Goal: Task Accomplishment & Management: Manage account settings

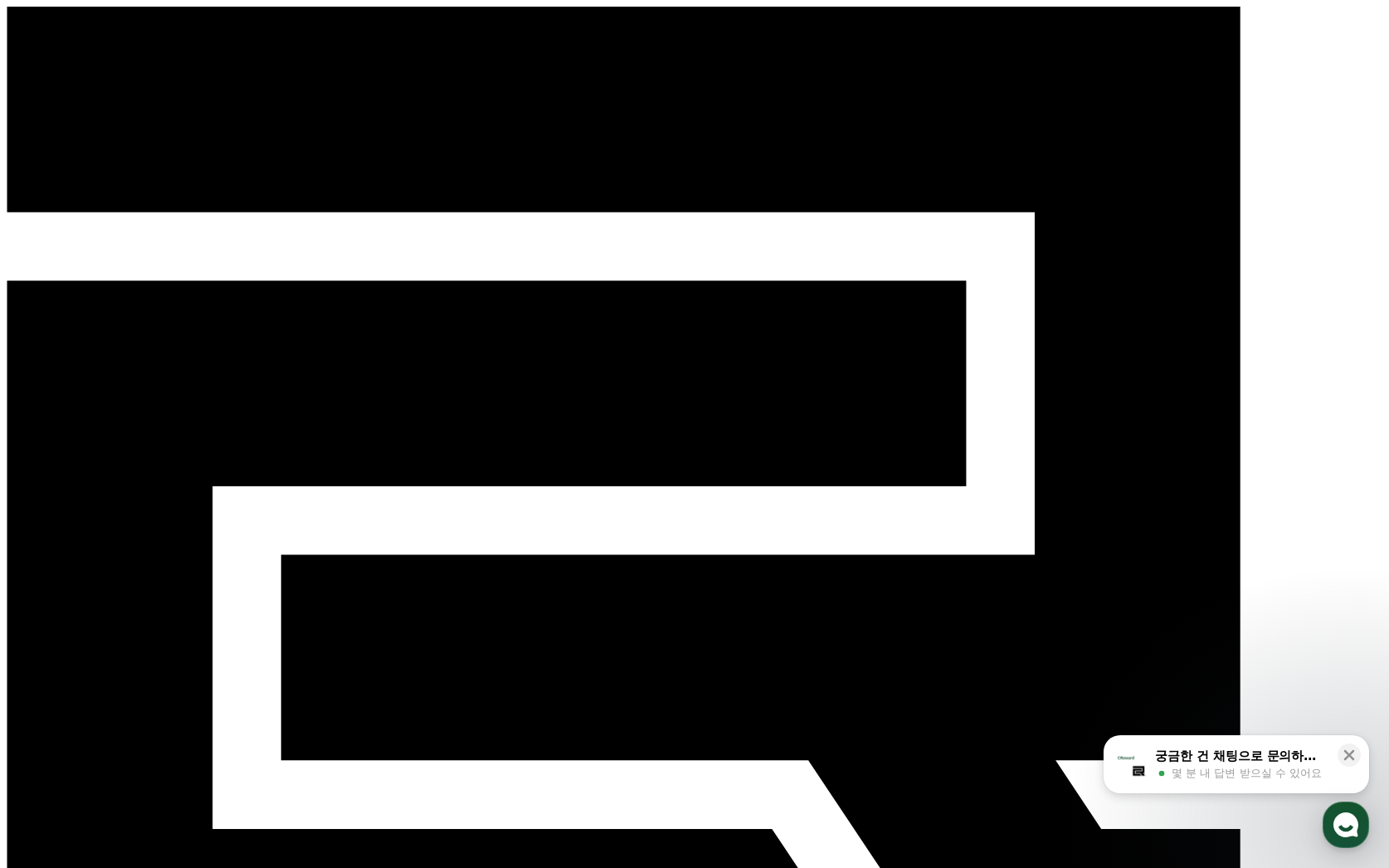
type input "*"
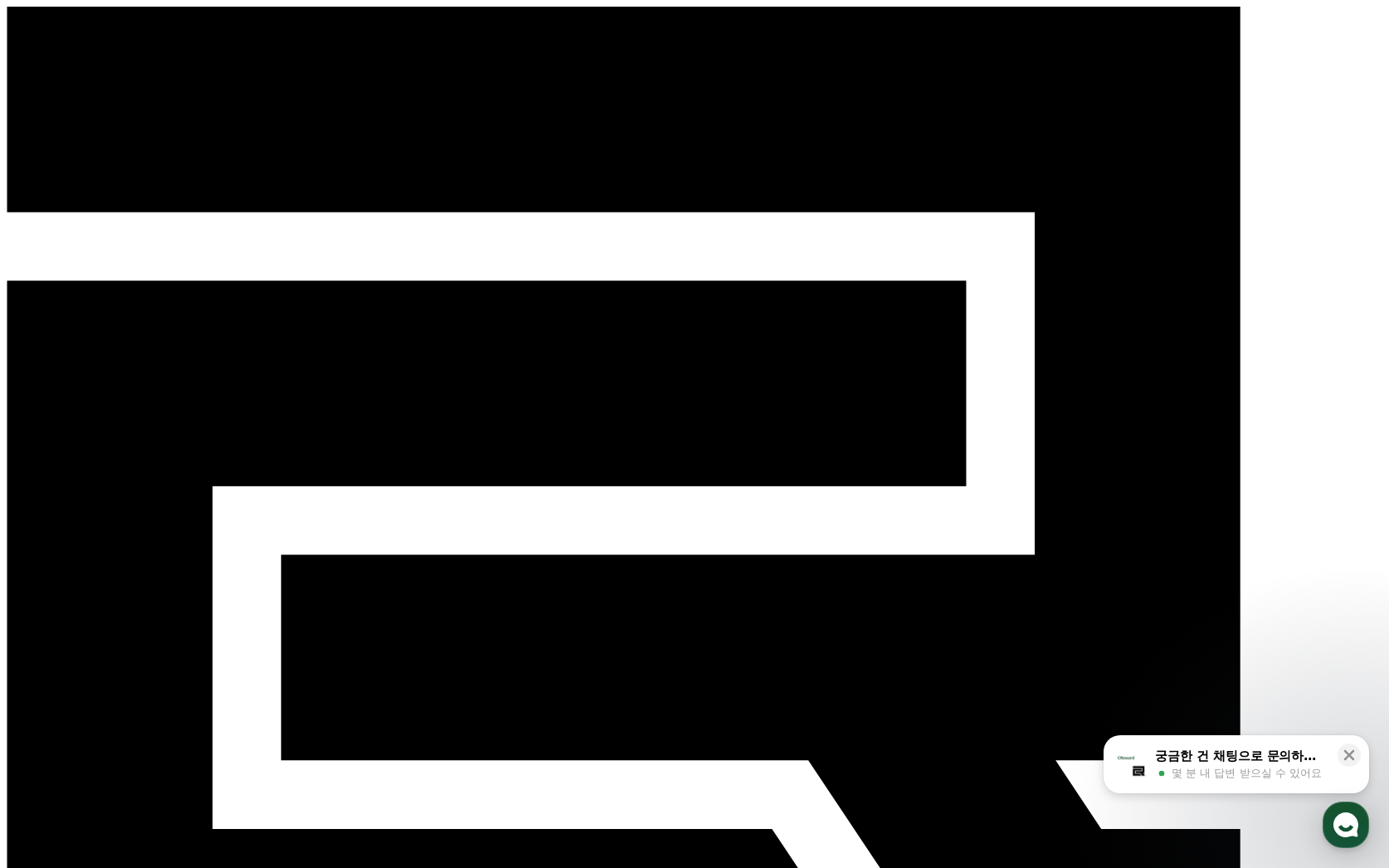
type input "**********"
drag, startPoint x: 715, startPoint y: 376, endPoint x: 421, endPoint y: 345, distance: 295.6
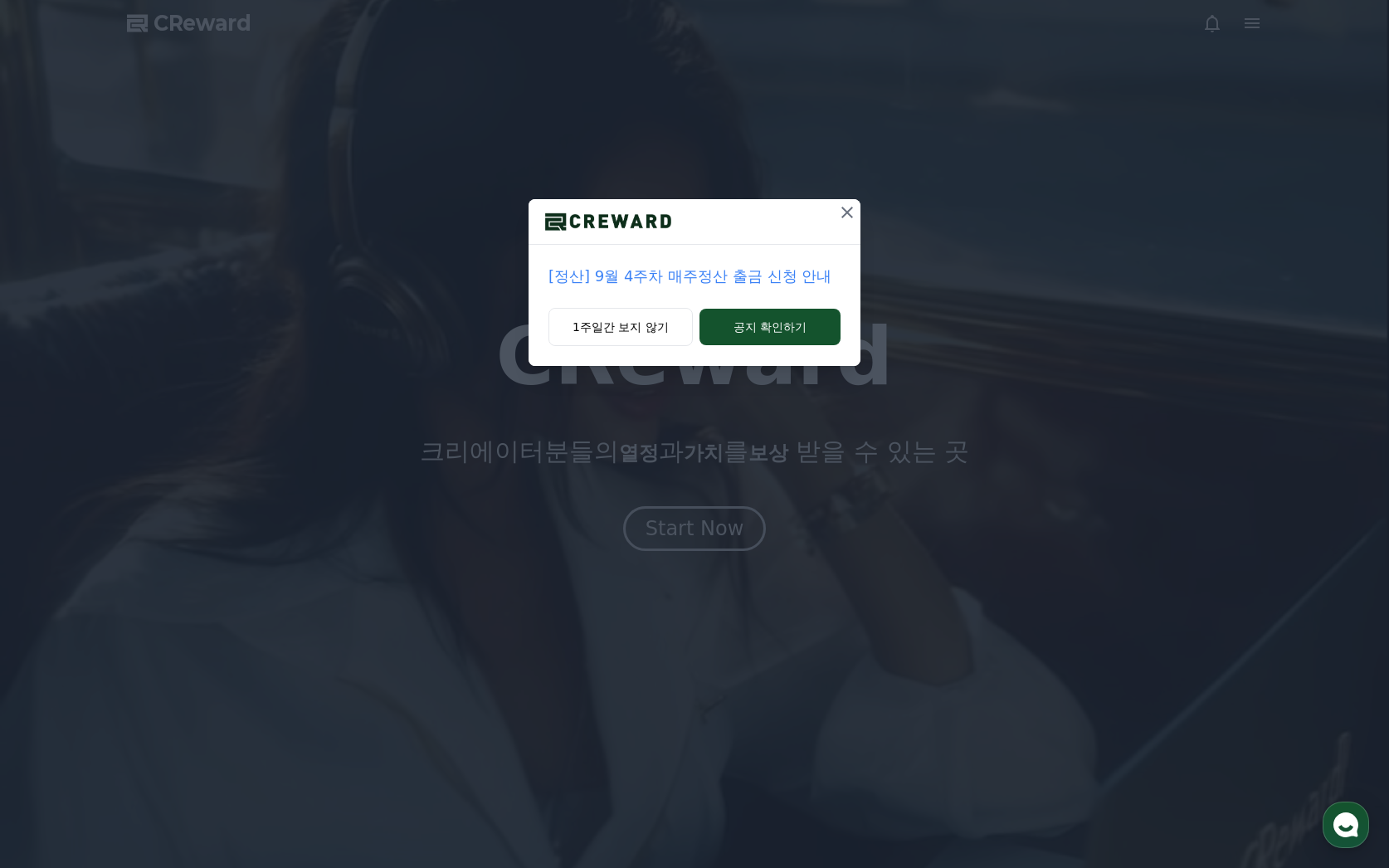
click at [856, 203] on icon at bounding box center [847, 212] width 20 height 20
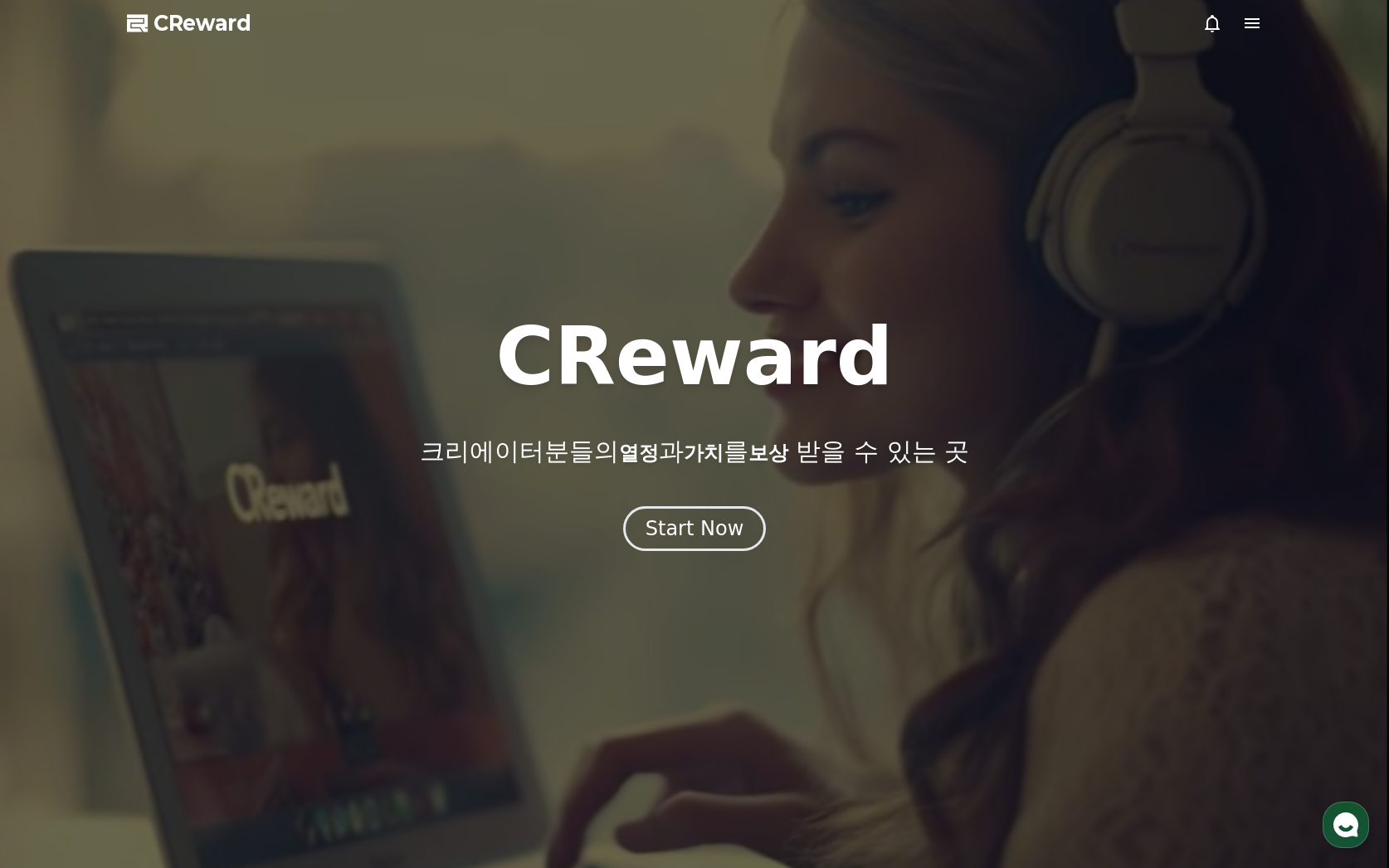
click at [1247, 23] on icon at bounding box center [1252, 23] width 15 height 10
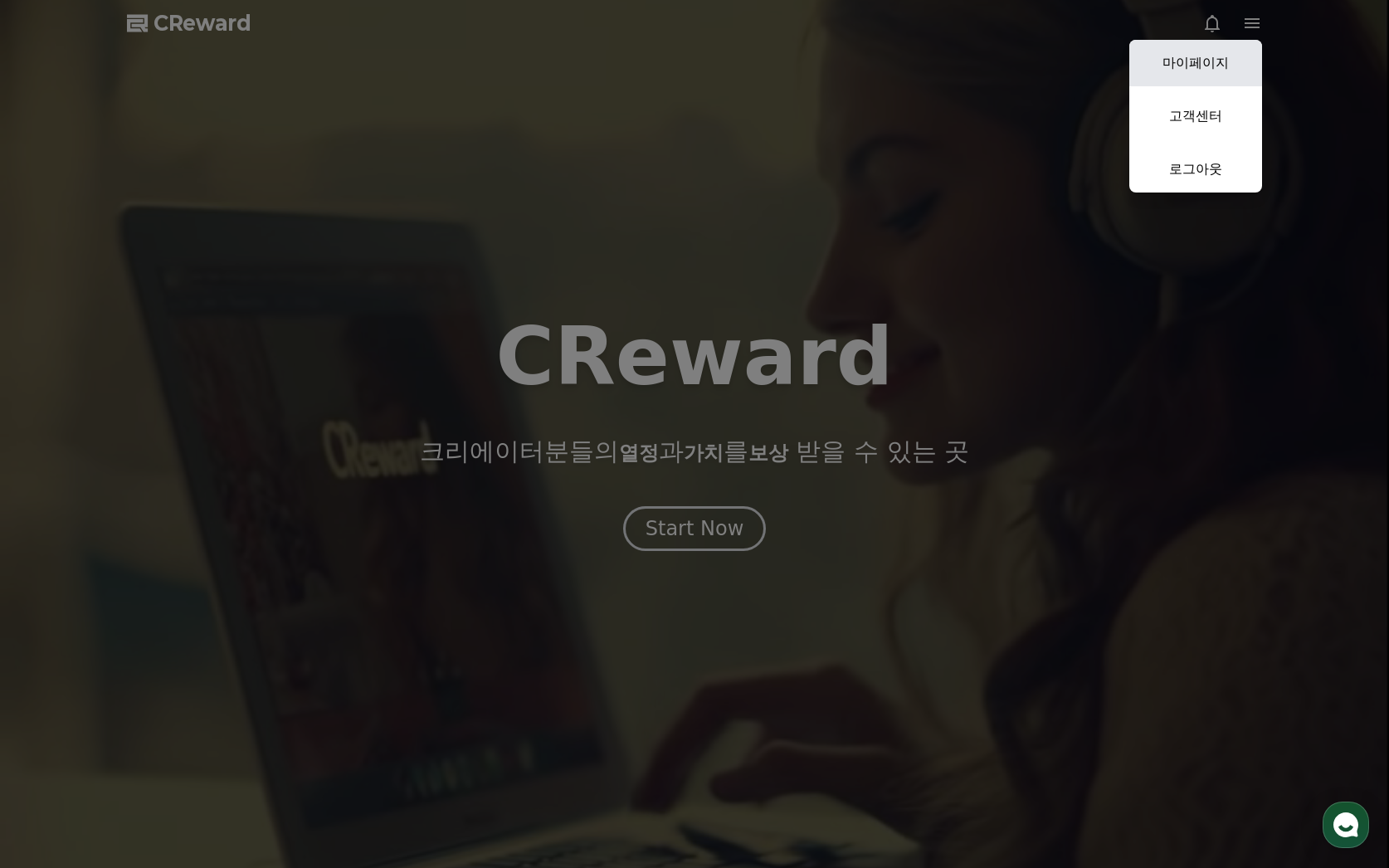
click at [1216, 63] on link "마이페이지" at bounding box center [1195, 63] width 133 height 46
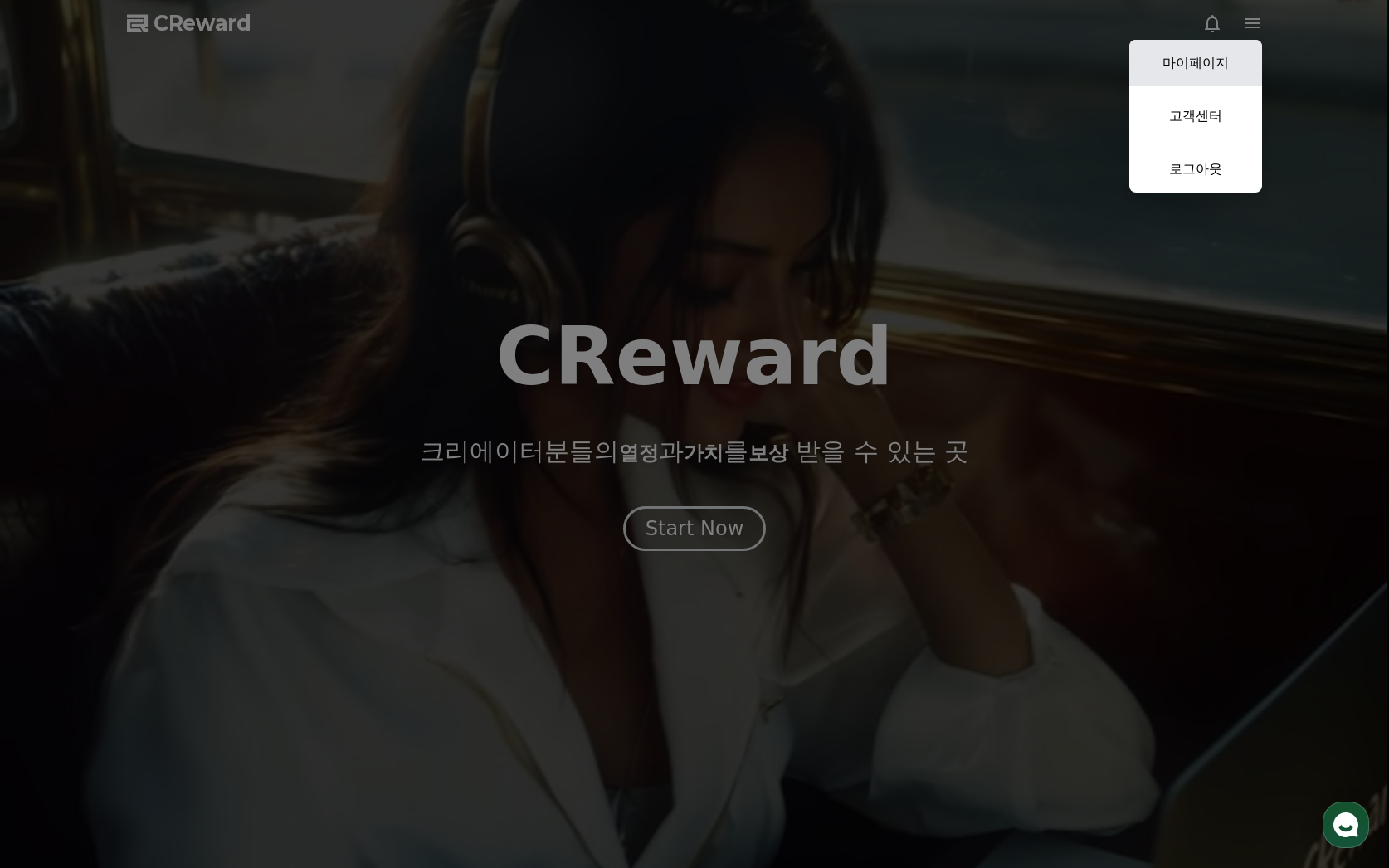
select select "**********"
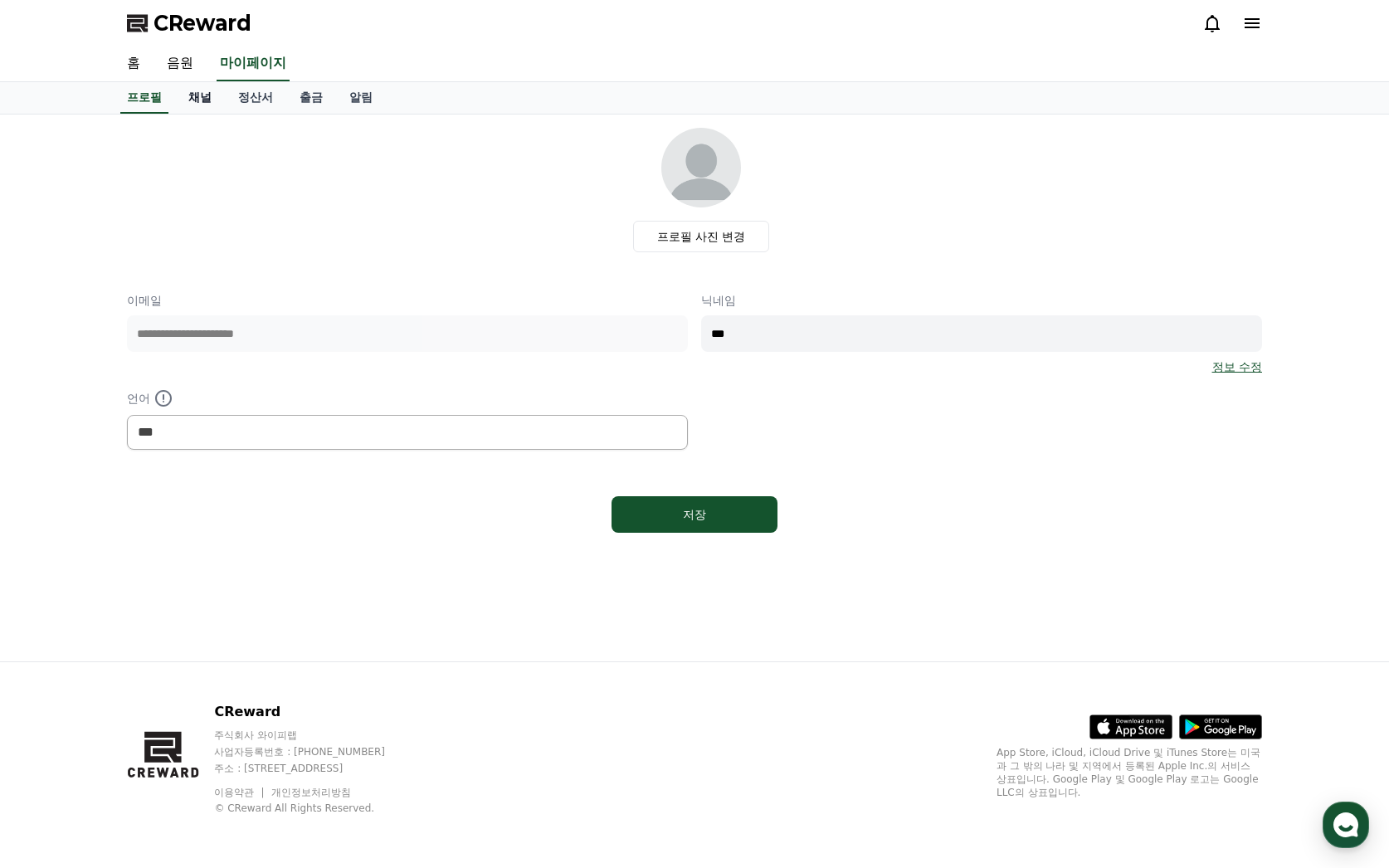
click at [208, 97] on link "채널" at bounding box center [199, 97] width 50 height 31
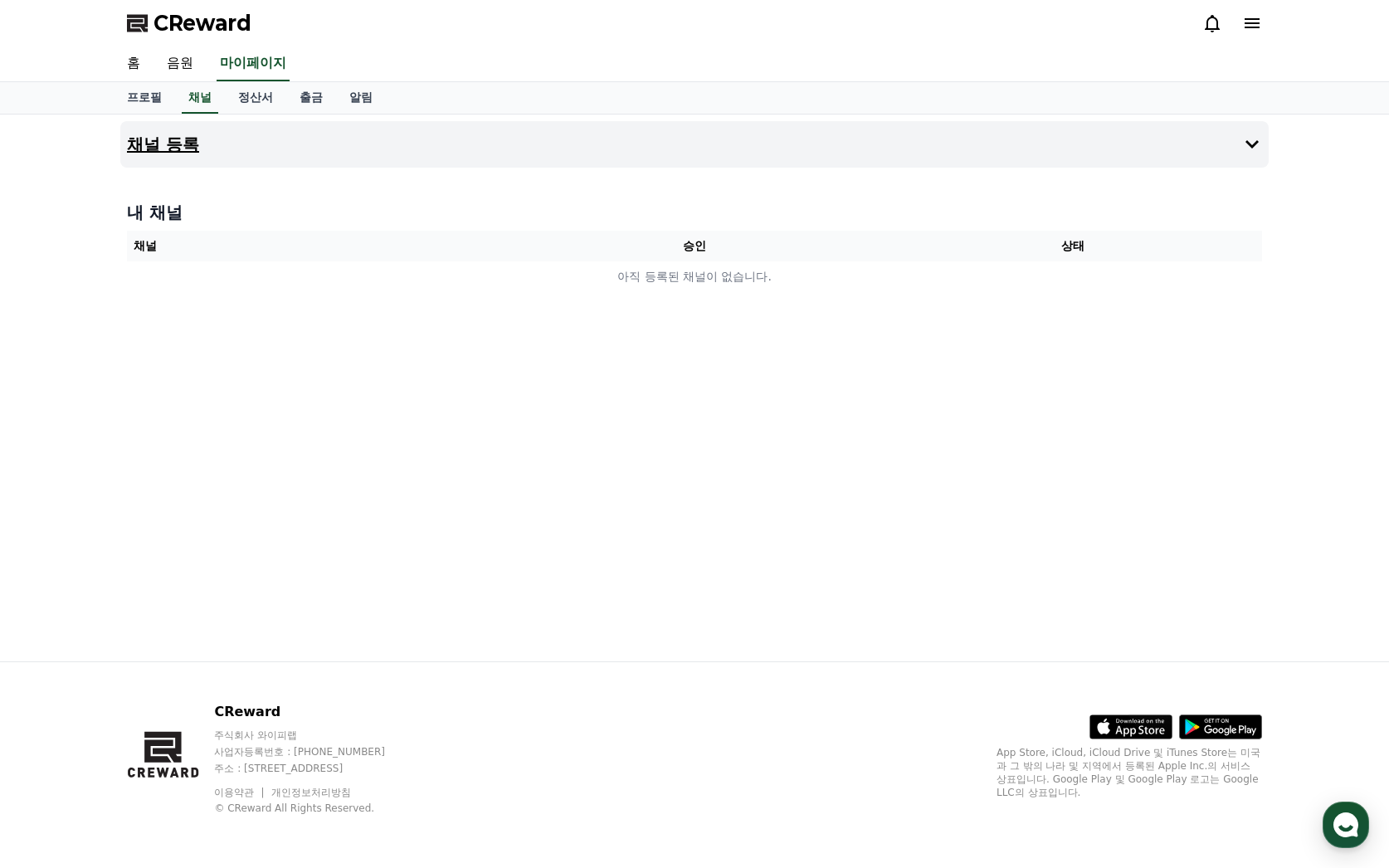
click at [1107, 127] on button "채널 등록" at bounding box center [694, 144] width 1148 height 46
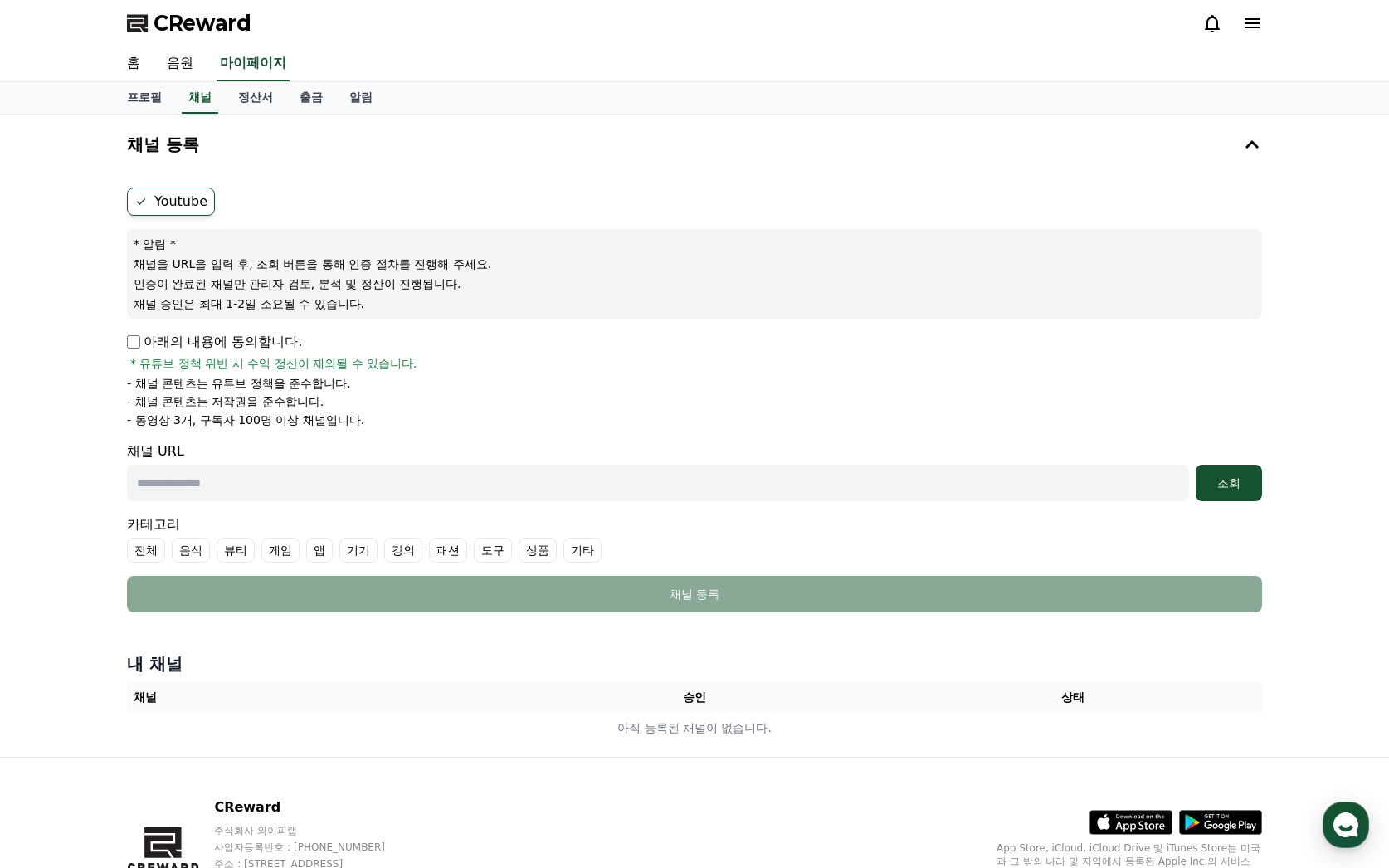
click at [213, 497] on input "text" at bounding box center [658, 483] width 1062 height 37
click at [404, 491] on input "text" at bounding box center [658, 483] width 1062 height 37
click at [371, 476] on input "text" at bounding box center [658, 483] width 1062 height 37
paste input "**********"
type input "**********"
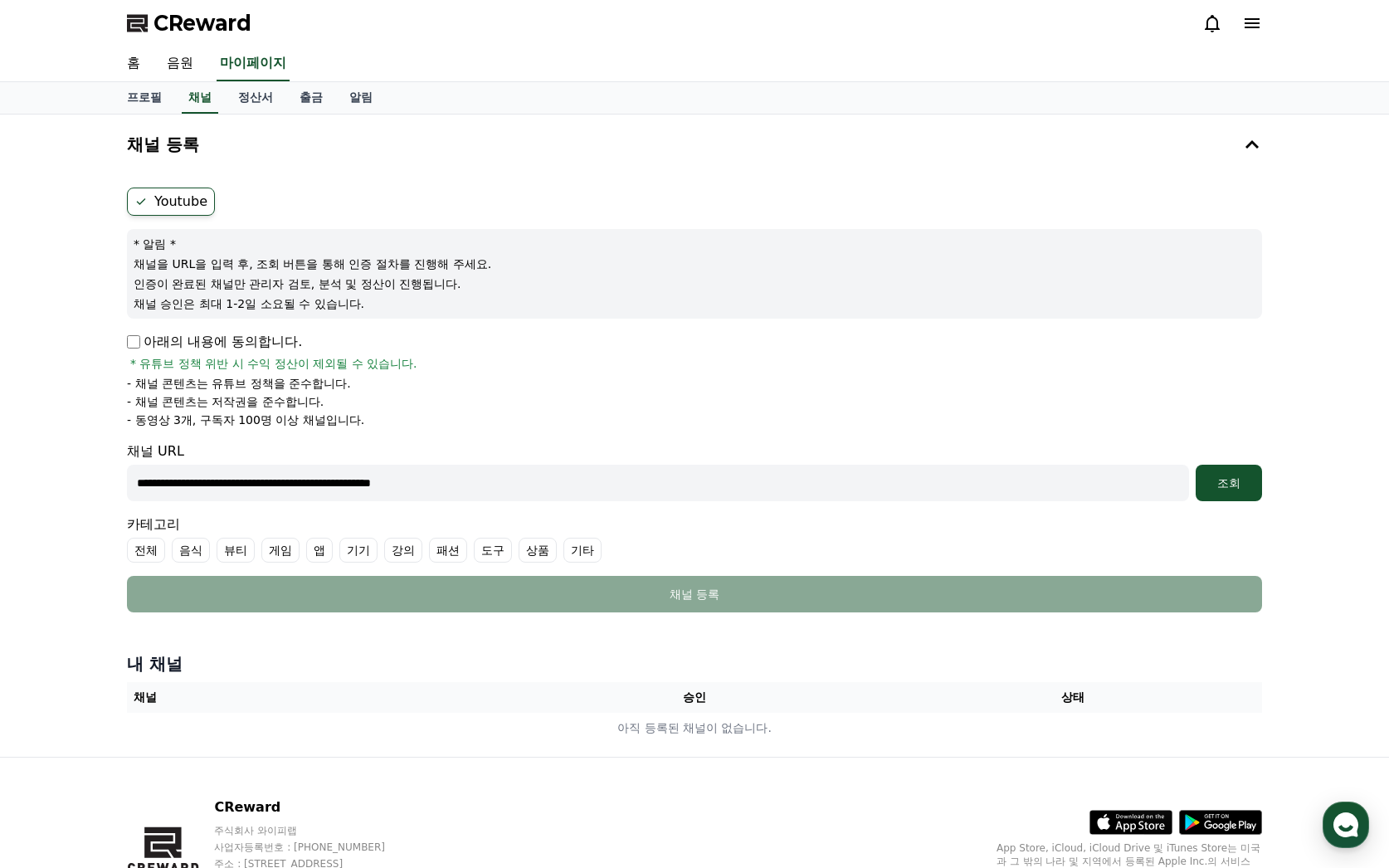
click at [812, 351] on div "아래의 내용에 동의합니다. * 유튜브 정책 위반 시 수익 정산이 제외될 수 있습니다." at bounding box center [694, 352] width 1135 height 40
click at [1215, 491] on div "조회" at bounding box center [1228, 483] width 53 height 17
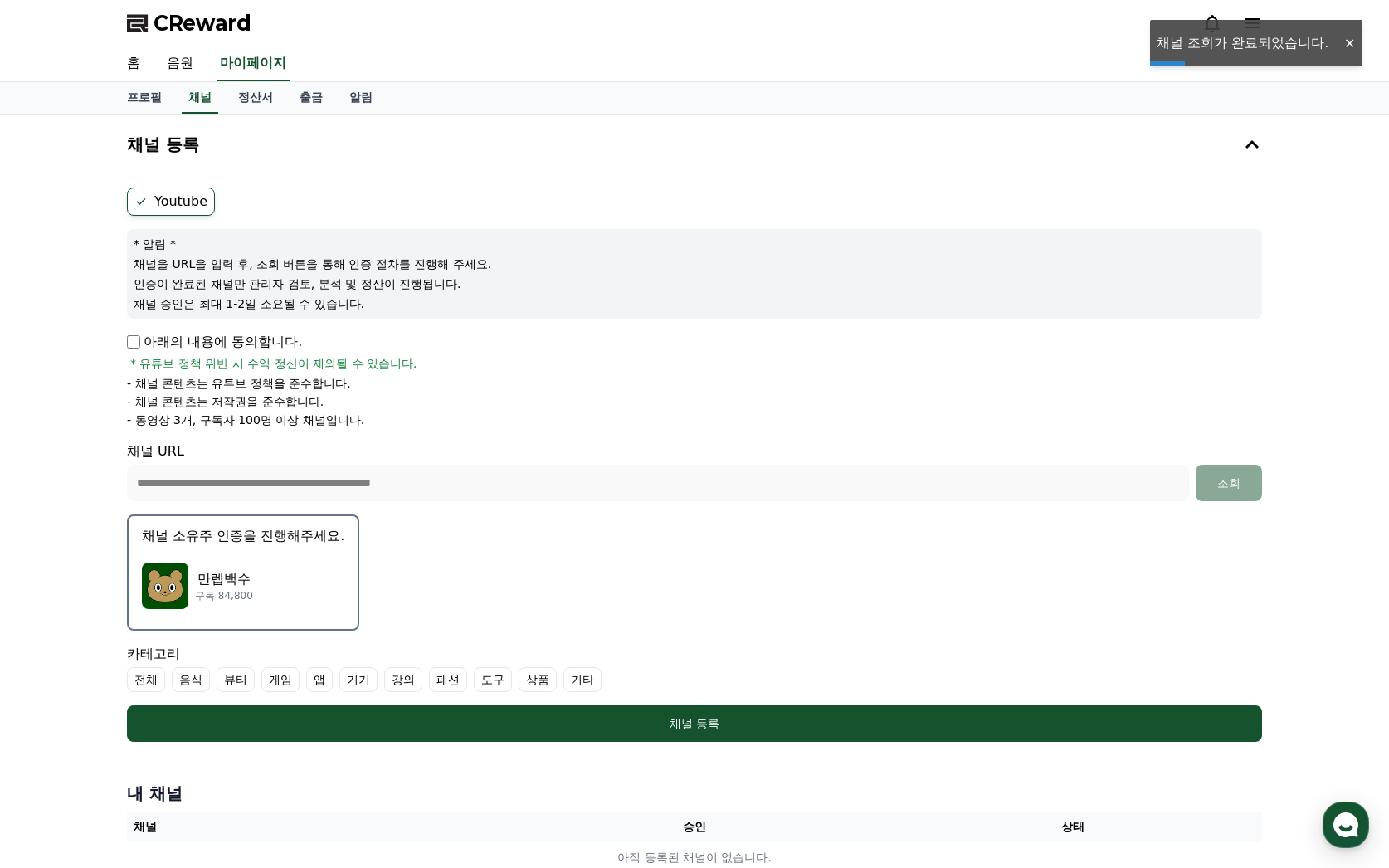
click at [325, 596] on div "만렙백수 구독 84,800" at bounding box center [243, 585] width 203 height 66
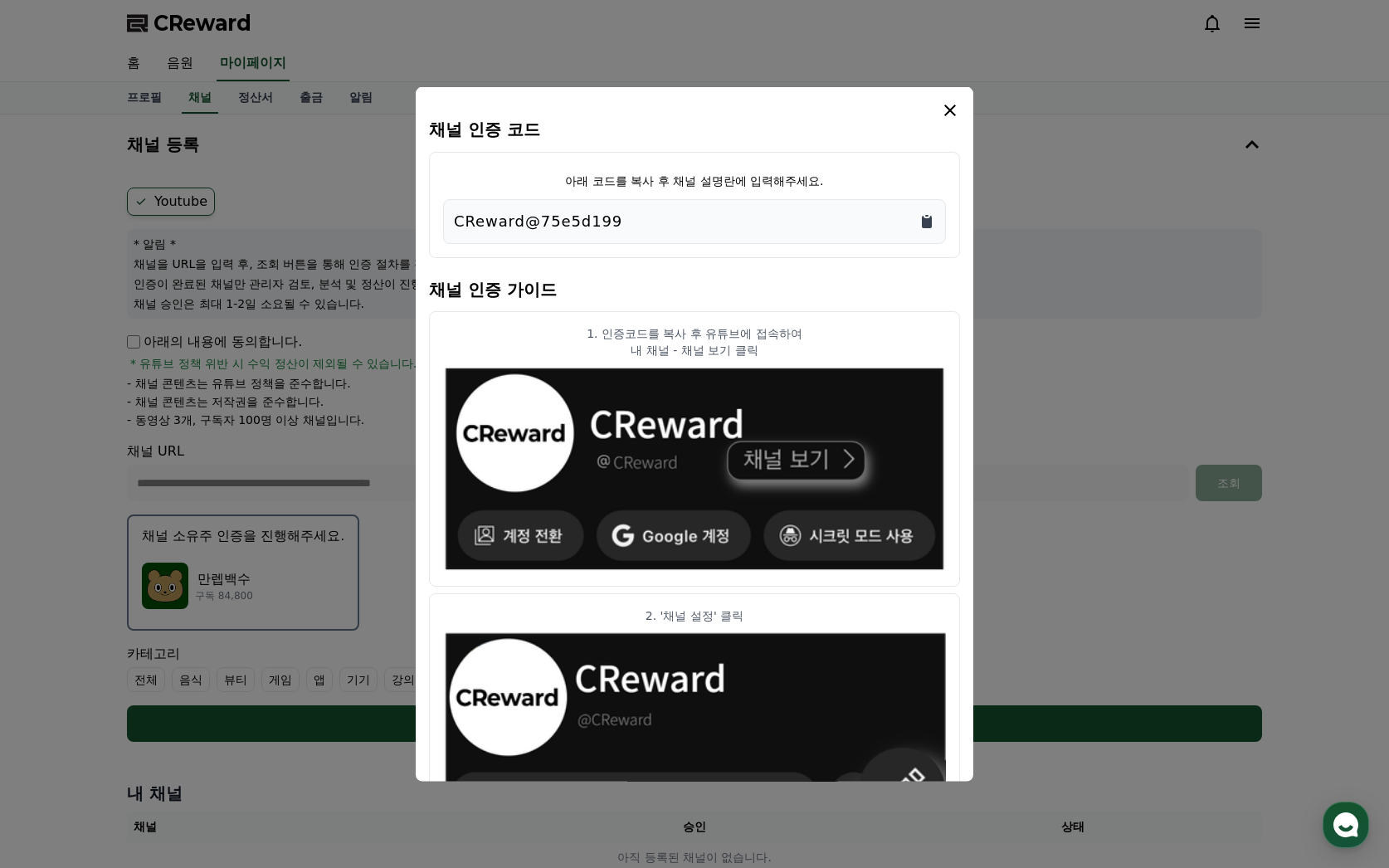
click at [934, 227] on icon "Copy to clipboard" at bounding box center [926, 221] width 17 height 17
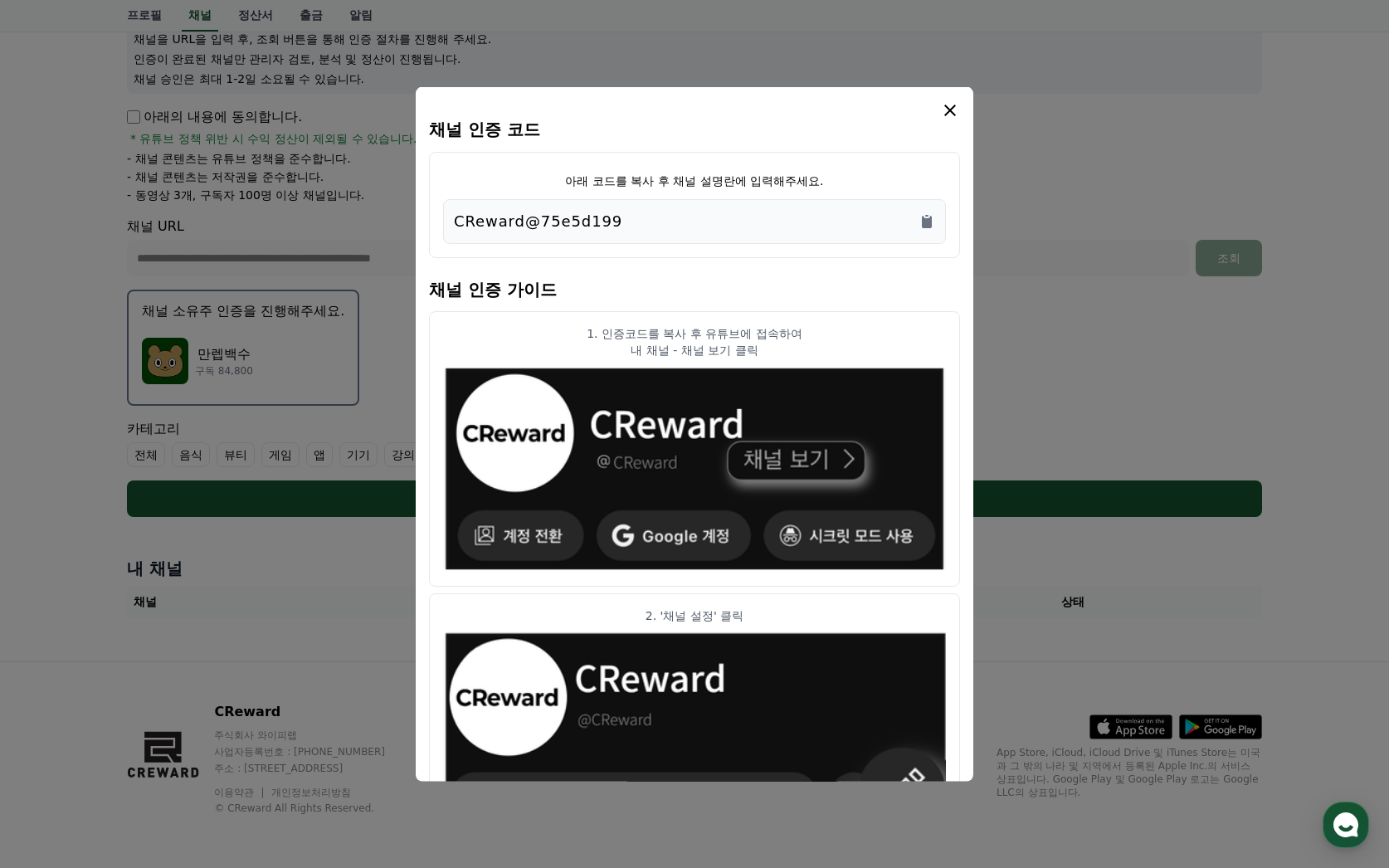
click at [950, 103] on icon "modal" at bounding box center [950, 110] width 20 height 20
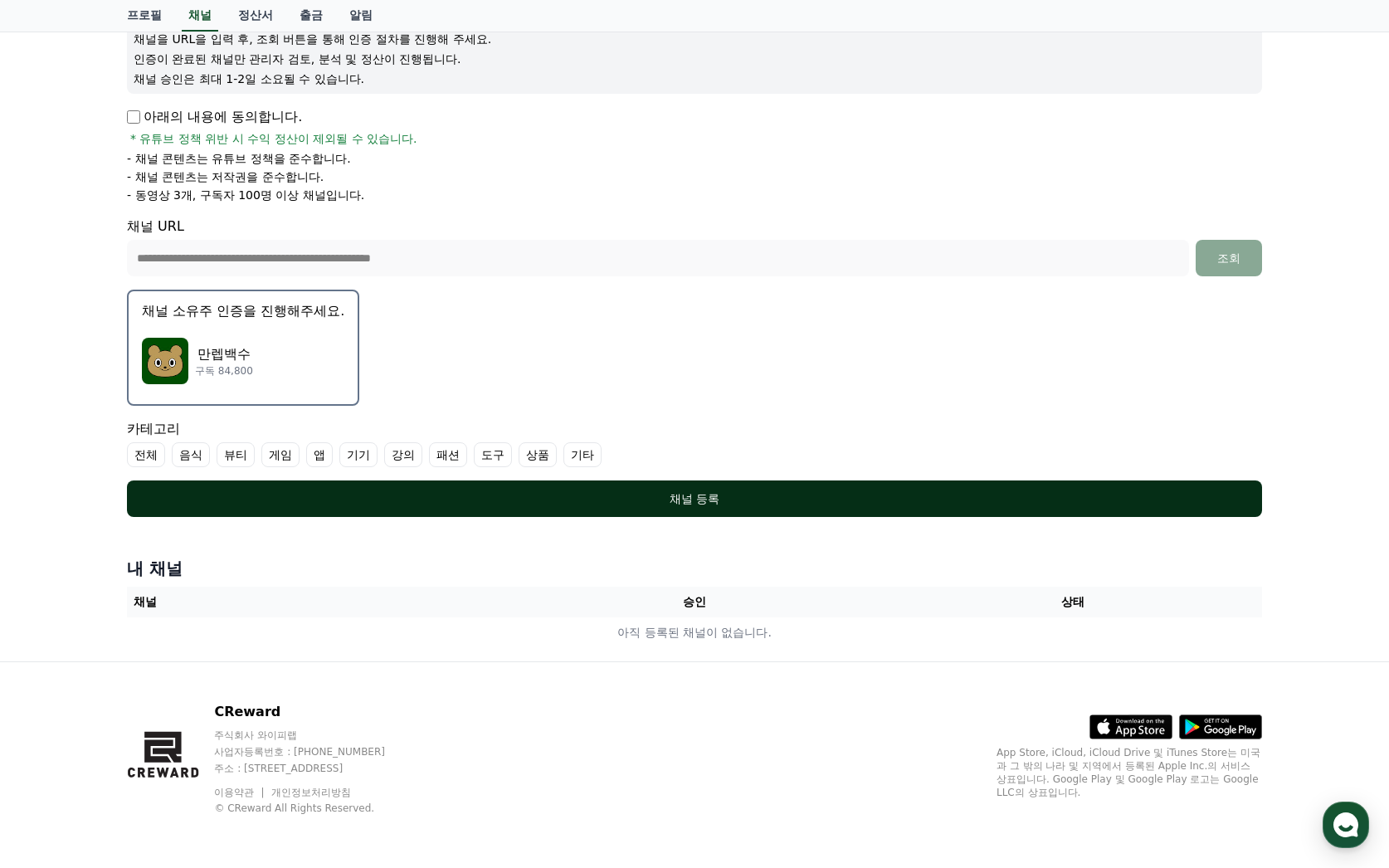
click at [557, 491] on div "채널 등록" at bounding box center [694, 498] width 1069 height 17
click at [453, 481] on button "채널 등록" at bounding box center [694, 498] width 1135 height 37
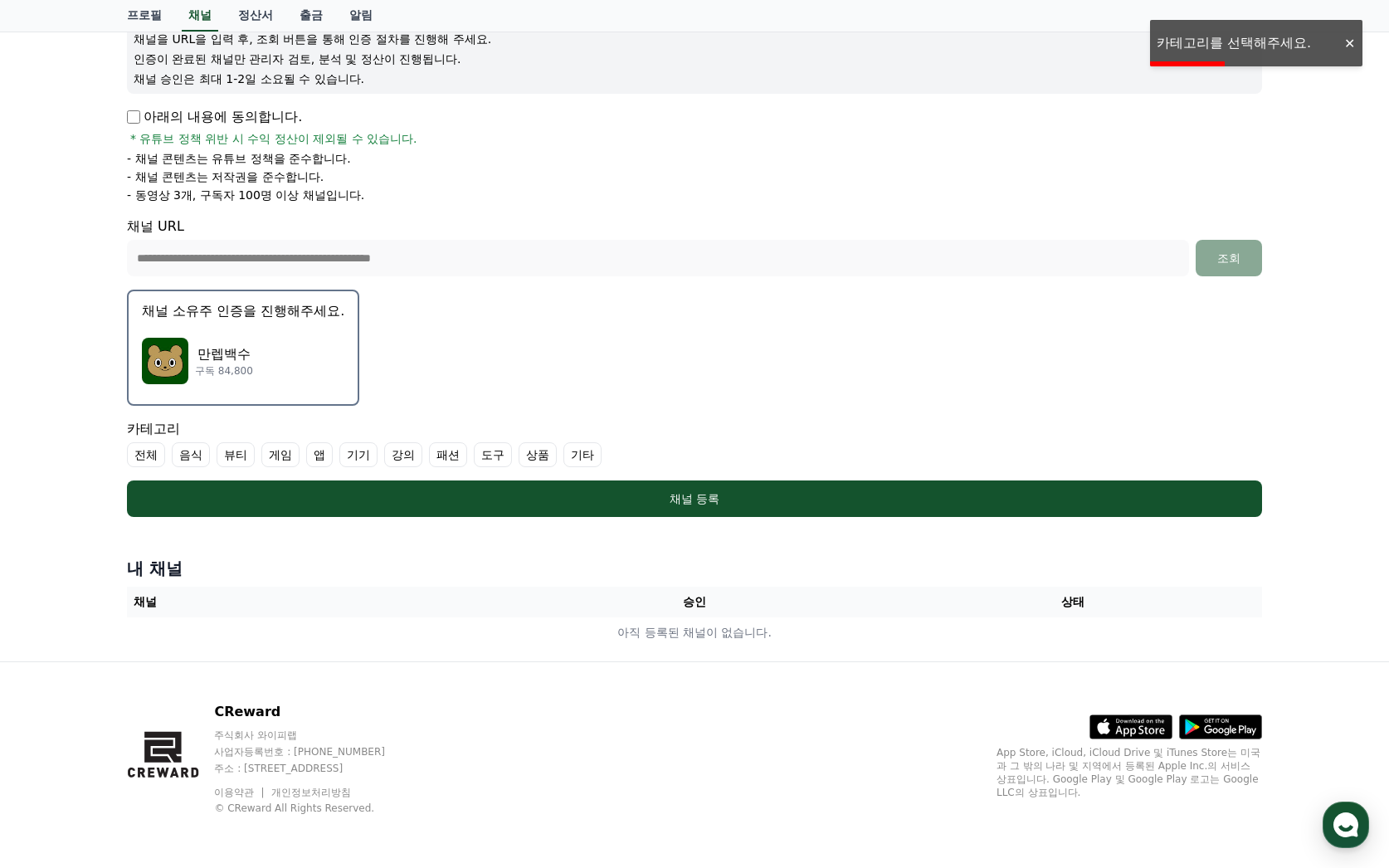
click at [289, 454] on label "게임" at bounding box center [281, 454] width 38 height 25
click at [132, 451] on label "전체" at bounding box center [146, 454] width 38 height 25
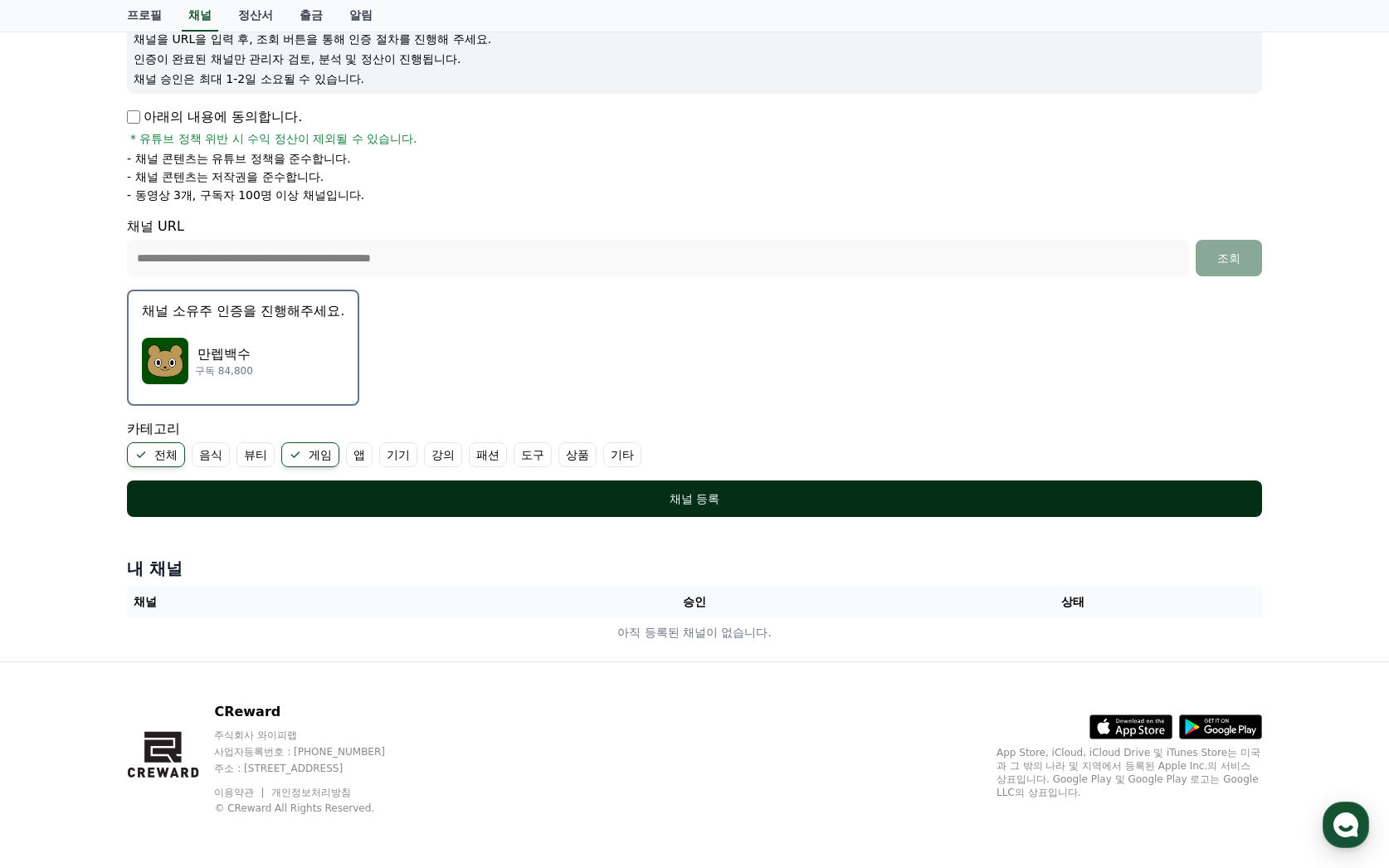
click at [335, 487] on button "채널 등록" at bounding box center [694, 498] width 1135 height 37
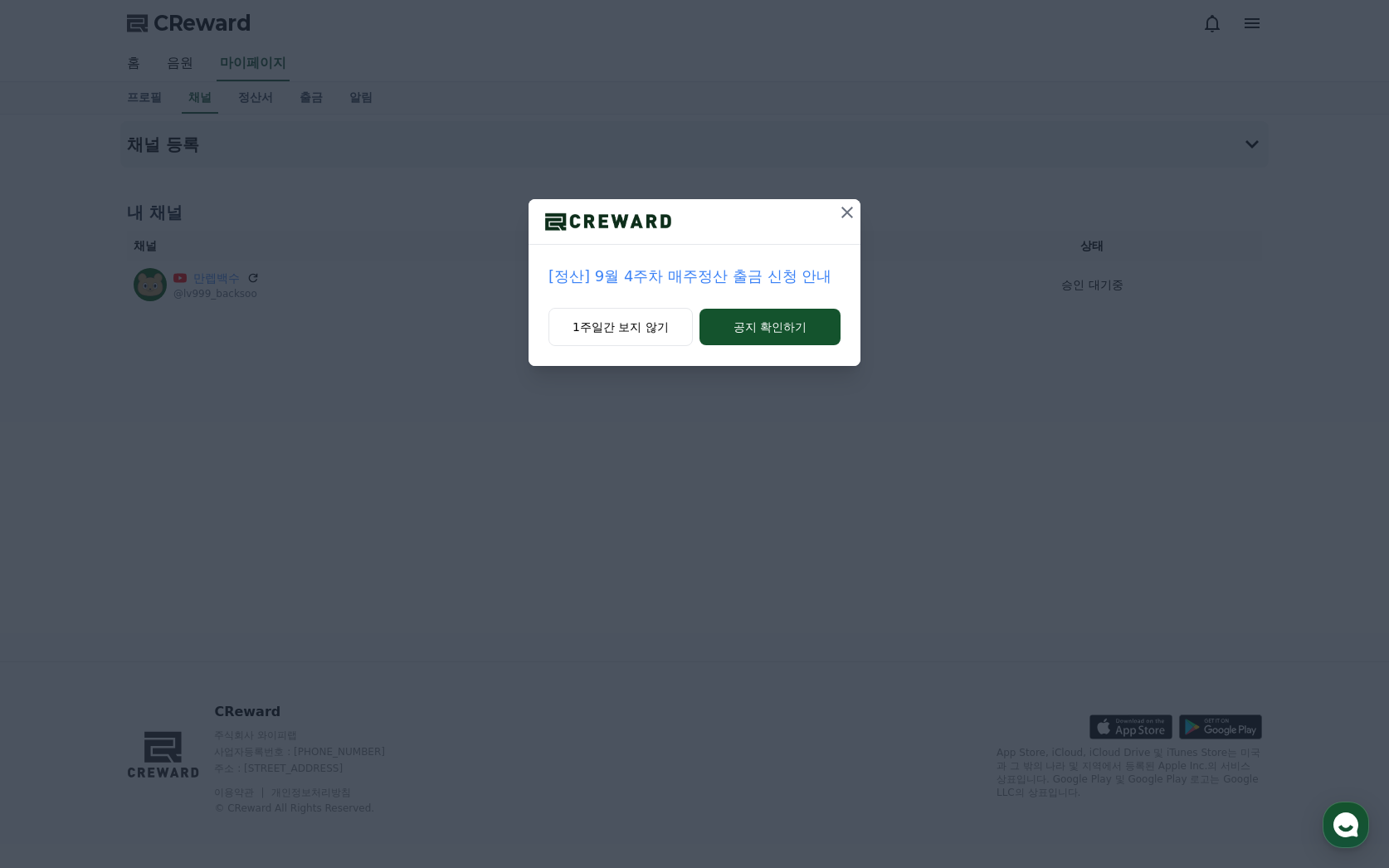
click at [743, 273] on p "[정산] 9월 4주차 매주정산 출금 신청 안내" at bounding box center [695, 276] width 292 height 23
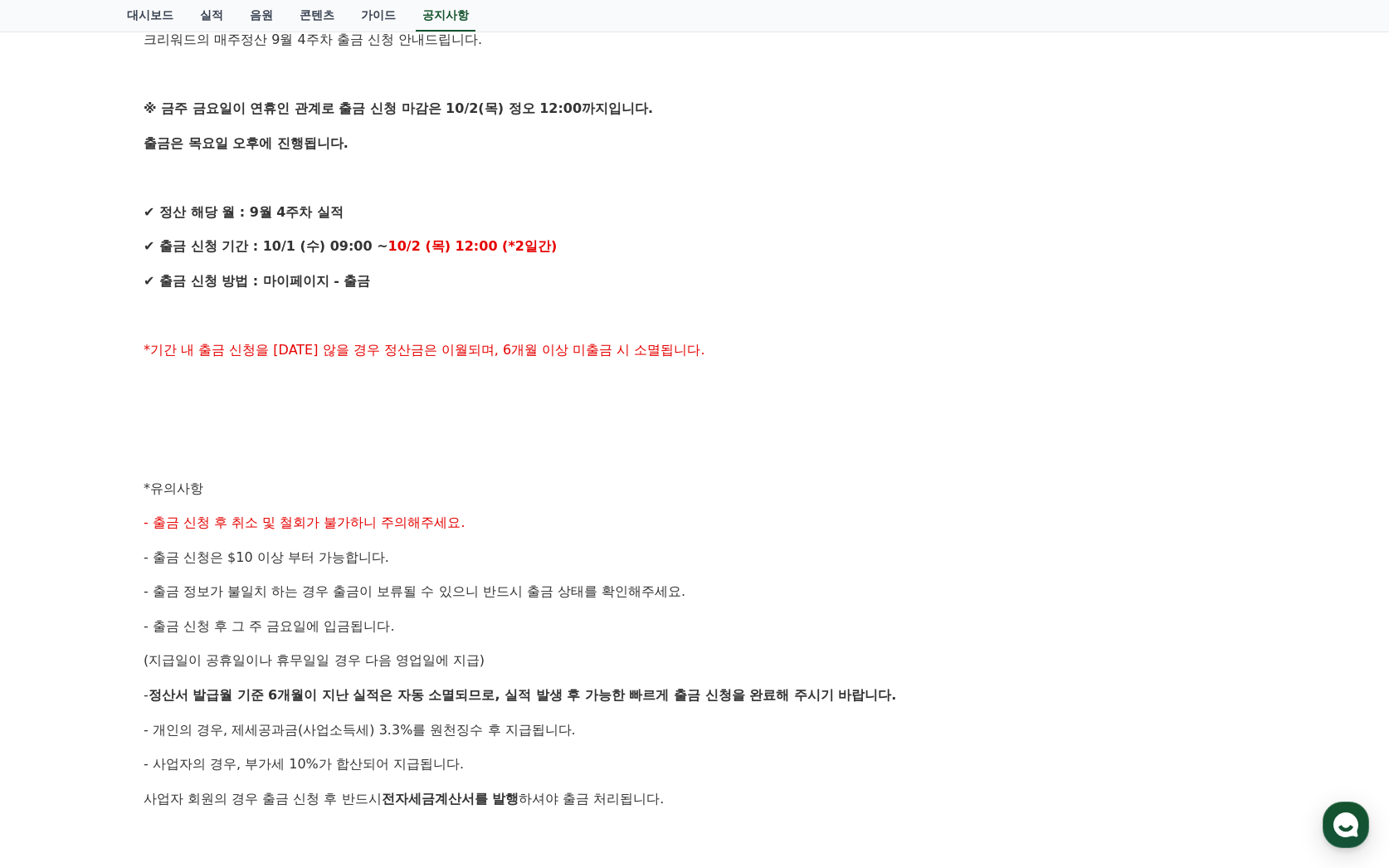
scroll to position [581, 0]
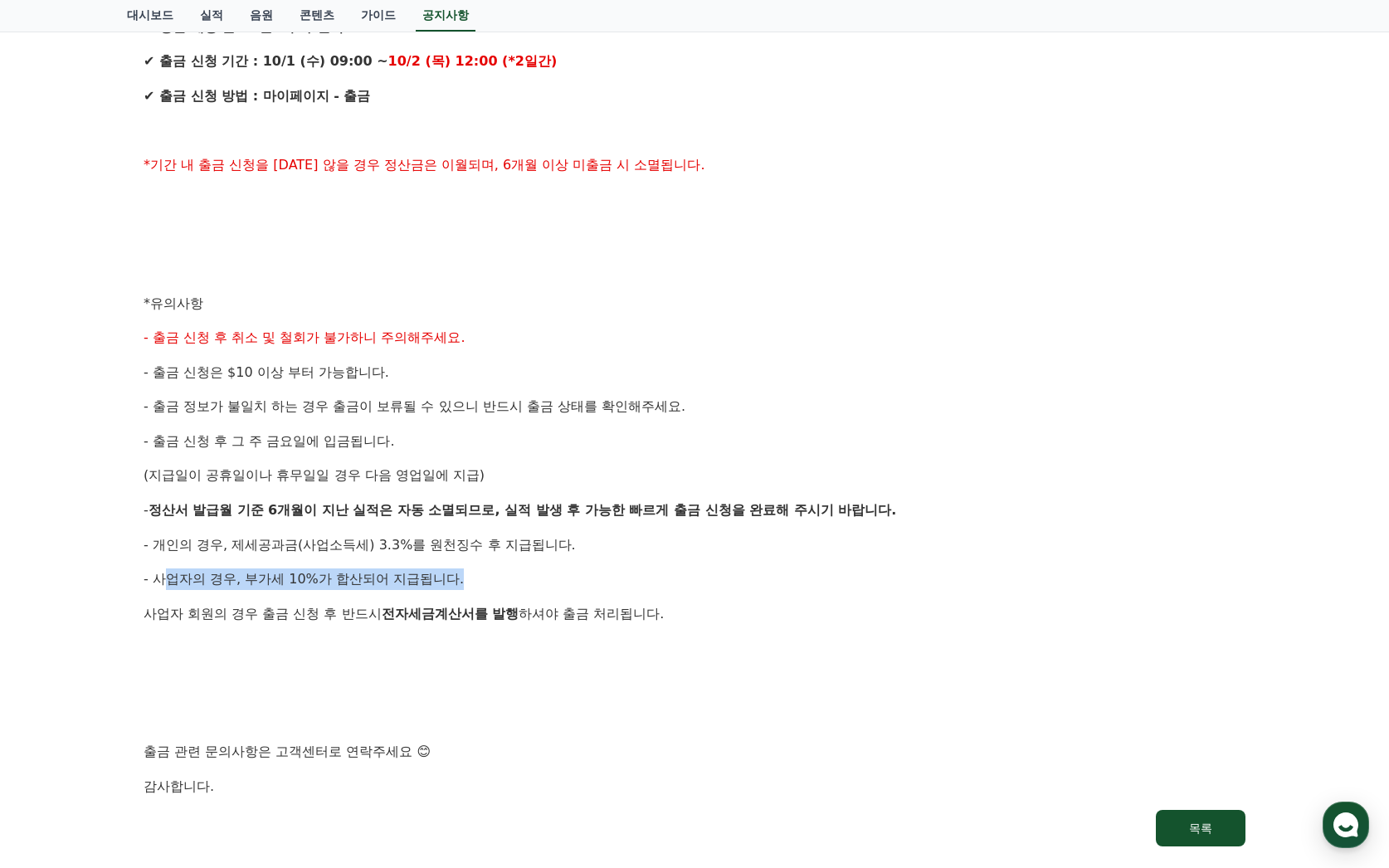
drag, startPoint x: 162, startPoint y: 580, endPoint x: 511, endPoint y: 566, distance: 349.3
click at [511, 566] on div "안녕하세요, 크리워드입니다. 크리워드의 매주정산 9월 4주차 출금 신청 안내드립니다. ※ 금주 금요일이 연휴인 관계로 출금 신청 마감은 10/…" at bounding box center [694, 268] width 1102 height 1056
click at [866, 555] on p "- 개인의 경우, 제세공과금(사업소득세) 3.3%를 원천징수 후 지급됩니다." at bounding box center [694, 544] width 1102 height 22
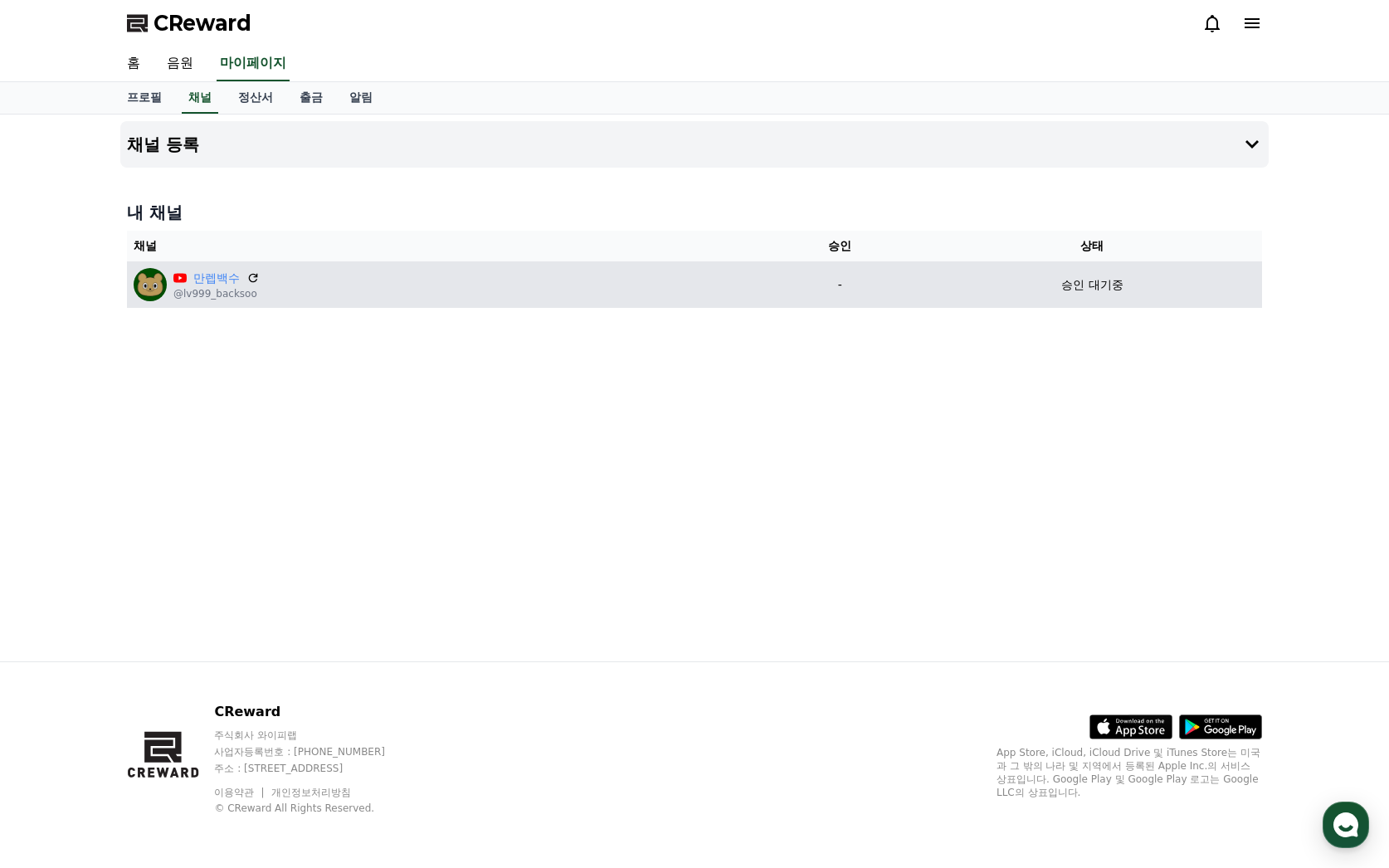
click at [221, 294] on p "@lv999_backsoo" at bounding box center [216, 293] width 86 height 13
click at [212, 278] on link "만렙백수" at bounding box center [216, 278] width 46 height 17
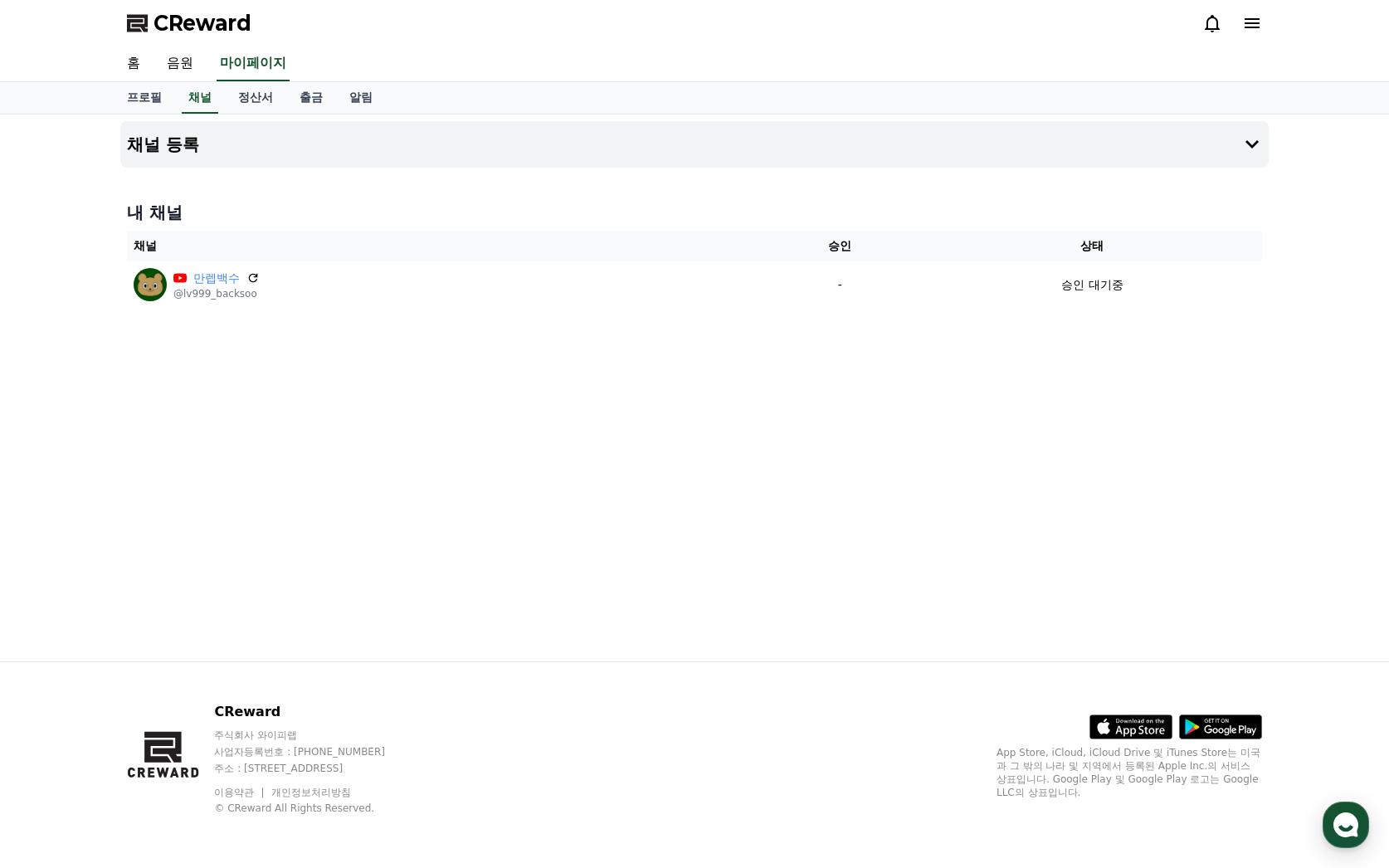
click at [225, 33] on span "CReward" at bounding box center [202, 23] width 98 height 27
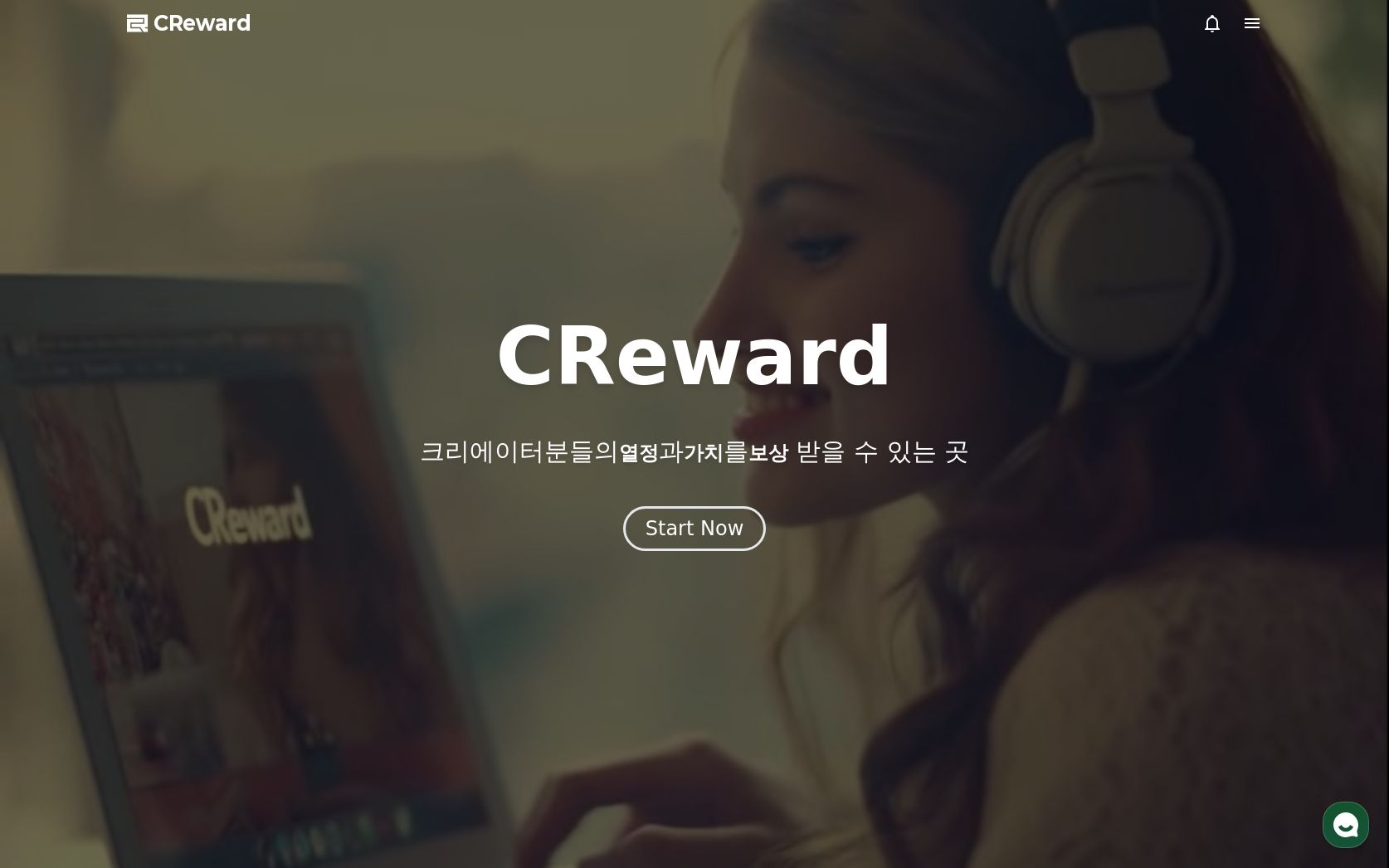
click at [1254, 20] on icon at bounding box center [1252, 23] width 15 height 10
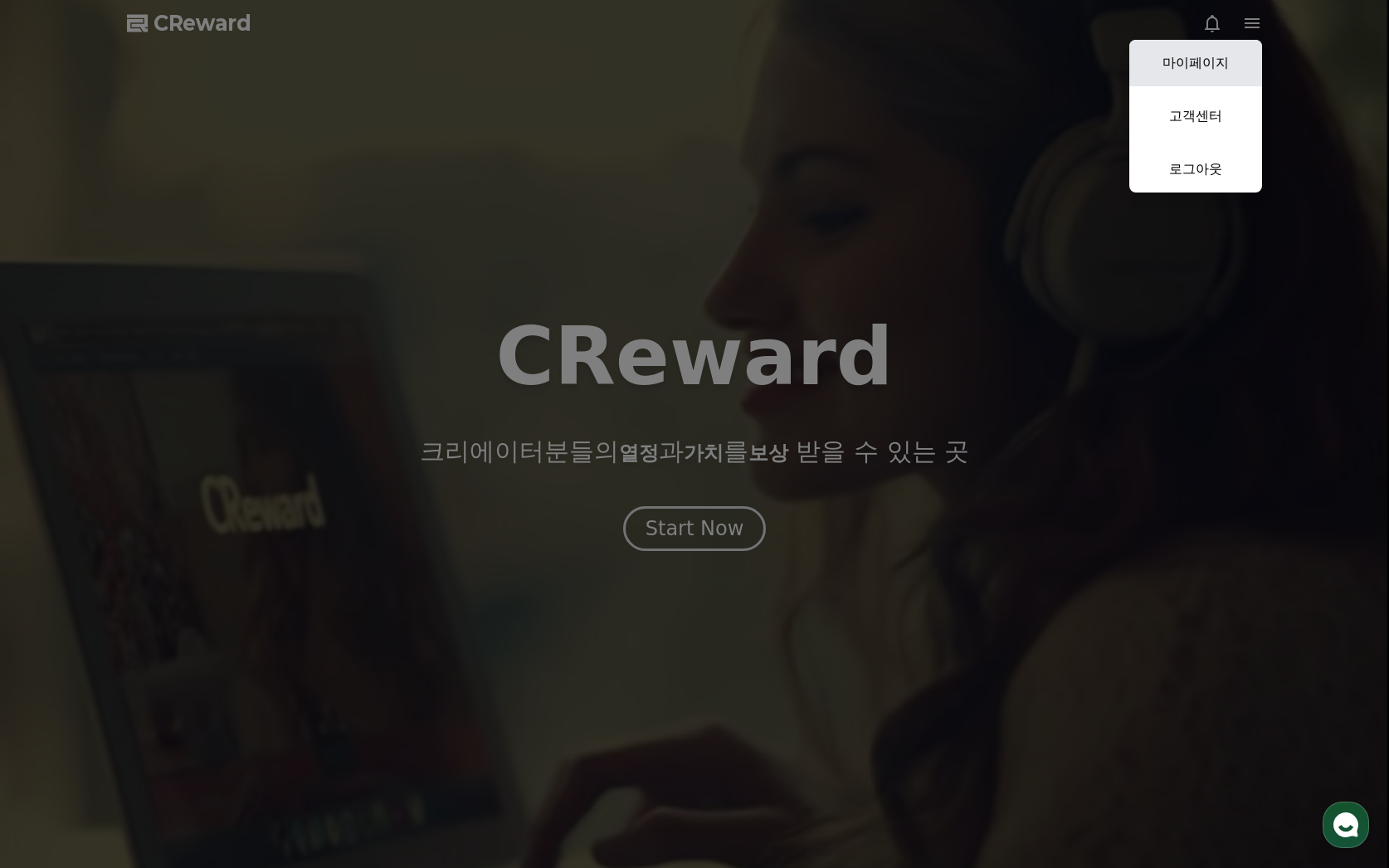
click at [1222, 64] on link "마이페이지" at bounding box center [1195, 63] width 133 height 46
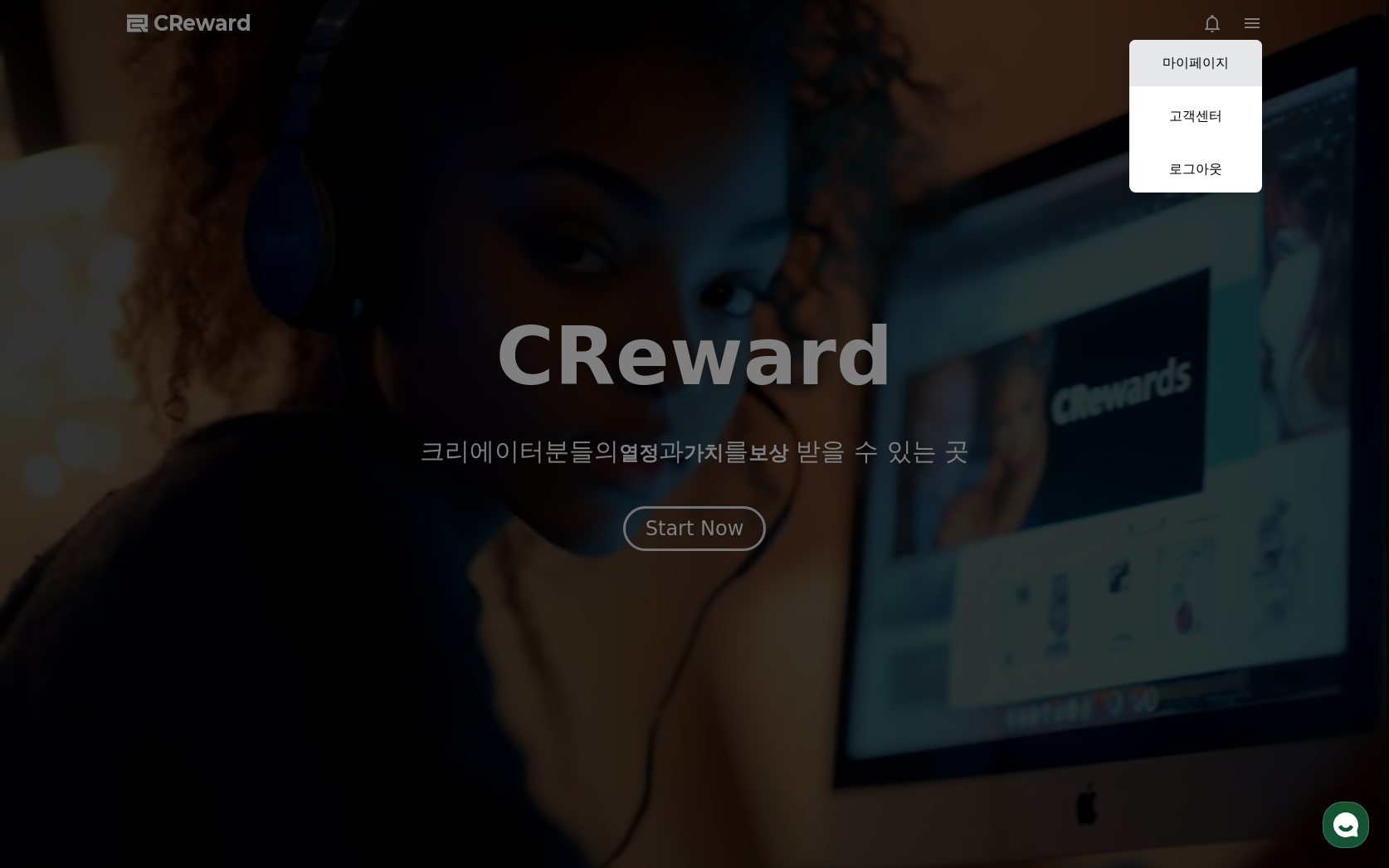
select select "**********"
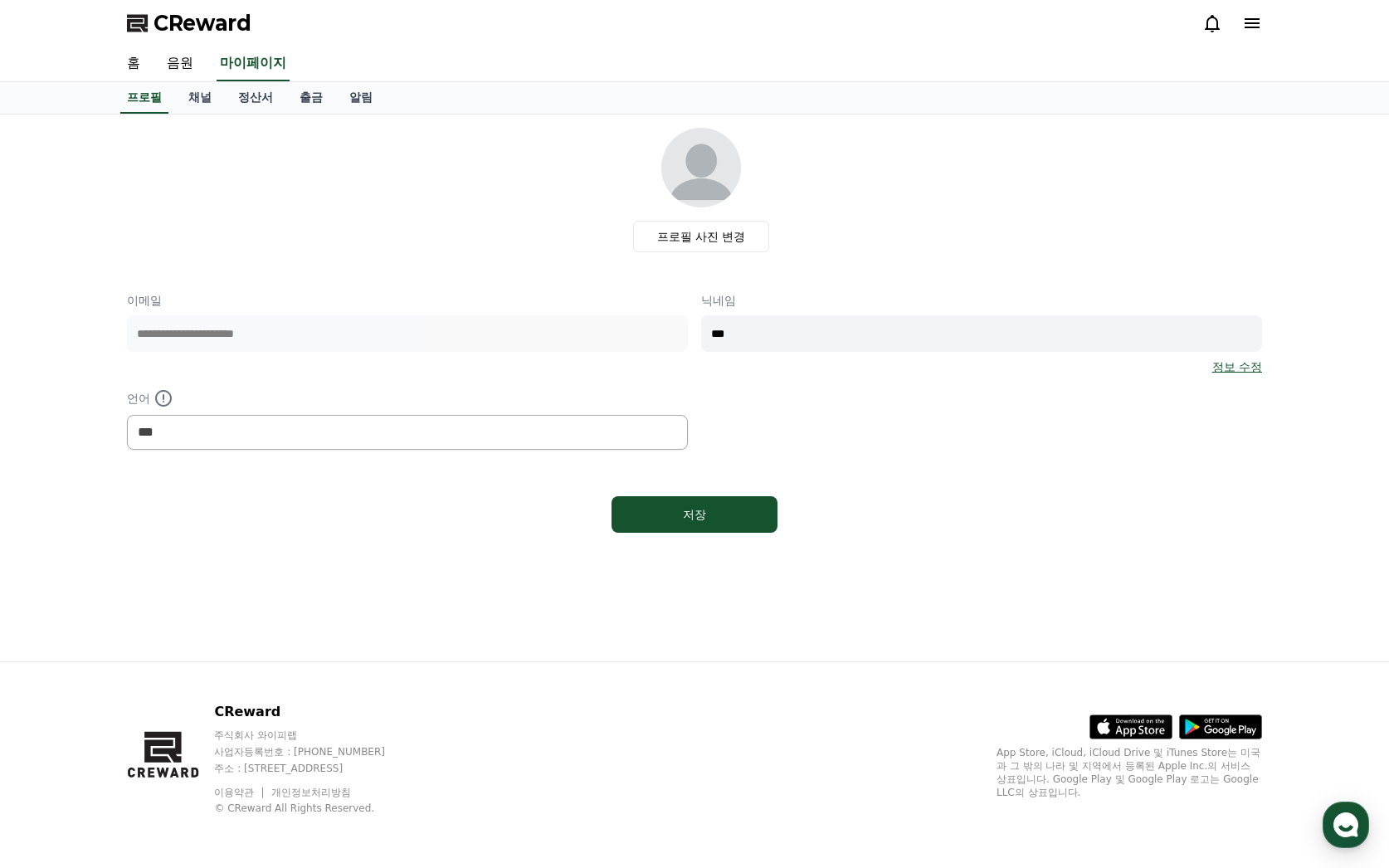
drag, startPoint x: 453, startPoint y: 517, endPoint x: 406, endPoint y: 493, distance: 52.8
click at [453, 517] on div "저장" at bounding box center [694, 514] width 1135 height 50
click at [192, 101] on link "채널" at bounding box center [199, 97] width 50 height 31
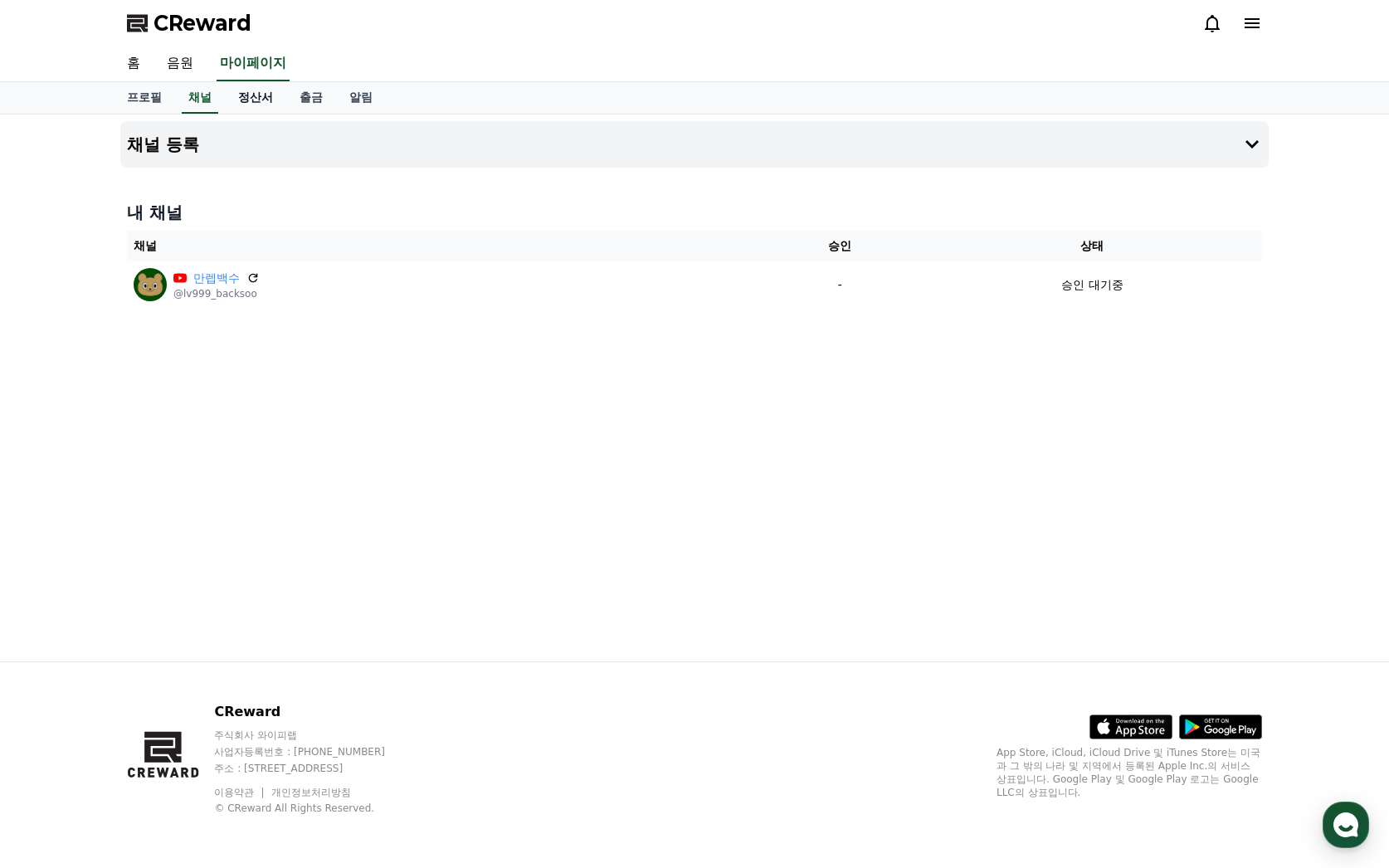
click at [262, 98] on link "정산서" at bounding box center [256, 97] width 62 height 31
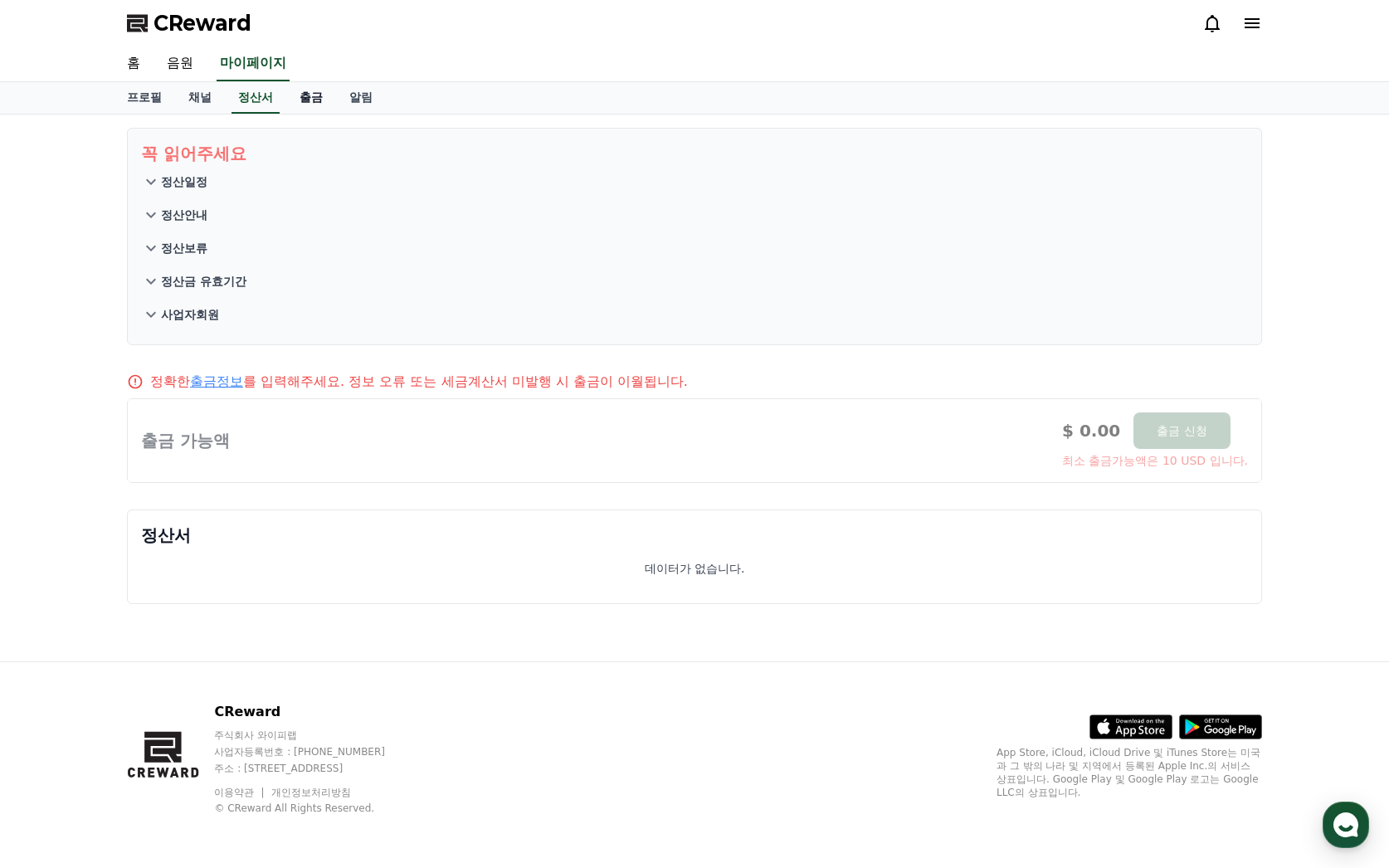
click at [313, 95] on link "출금" at bounding box center [311, 97] width 50 height 31
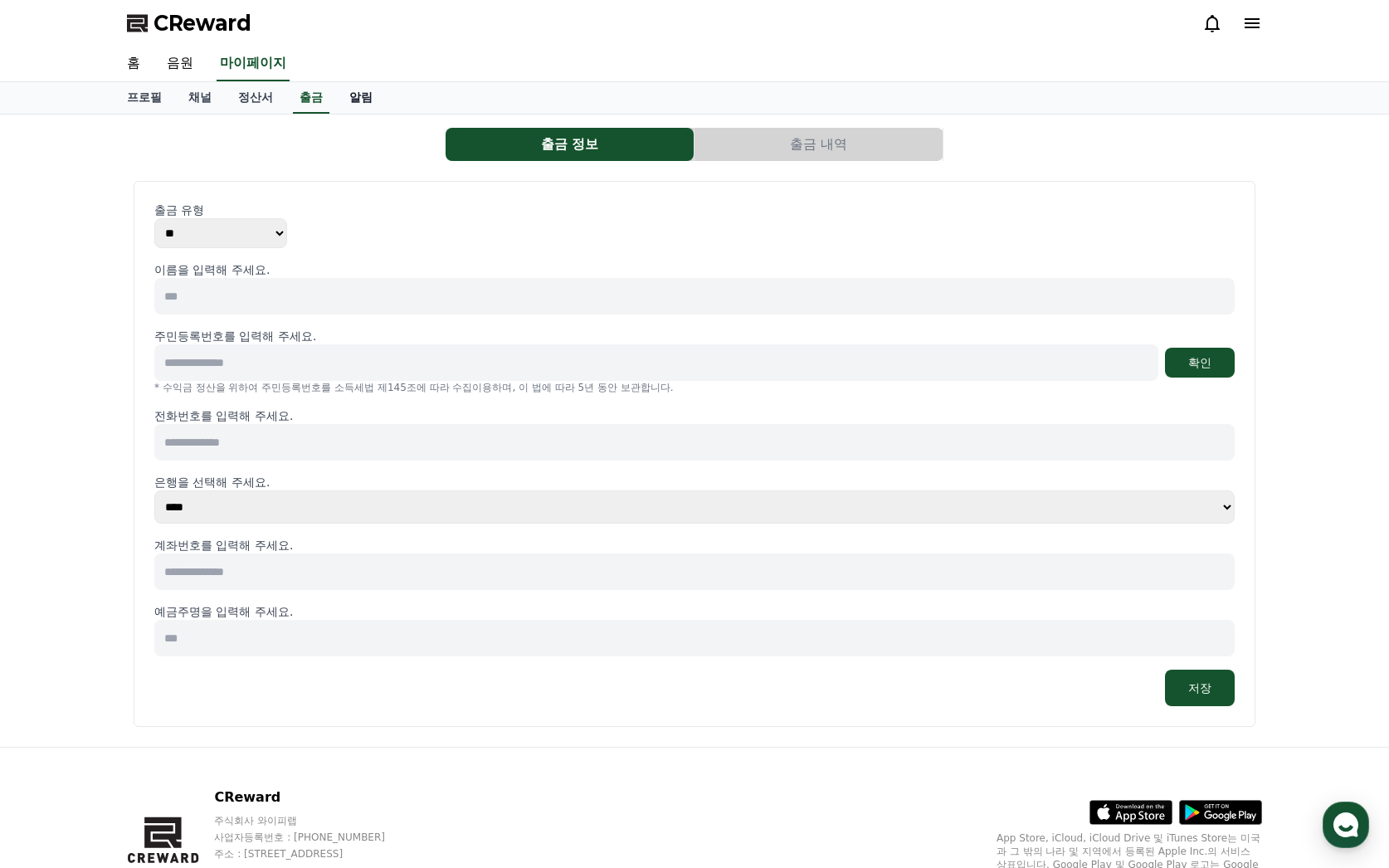
click at [351, 100] on link "알림" at bounding box center [360, 97] width 50 height 31
